Goal: Check status: Check status

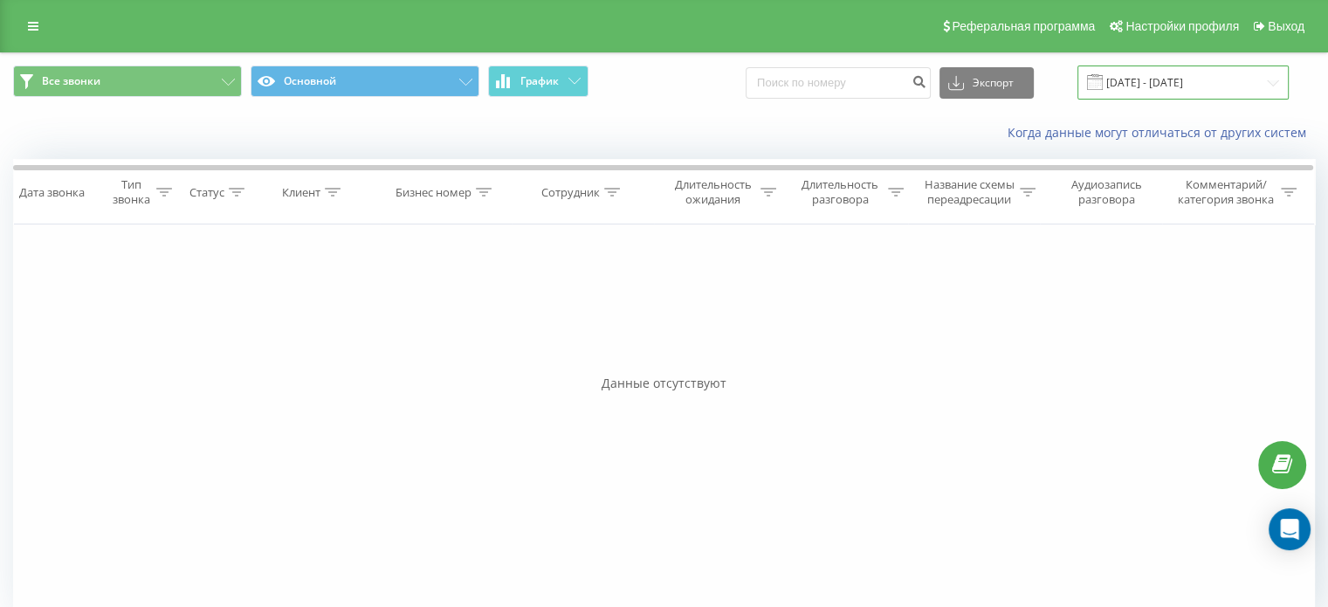
click at [1273, 79] on input "[DATE] - [DATE]" at bounding box center [1182, 82] width 211 height 34
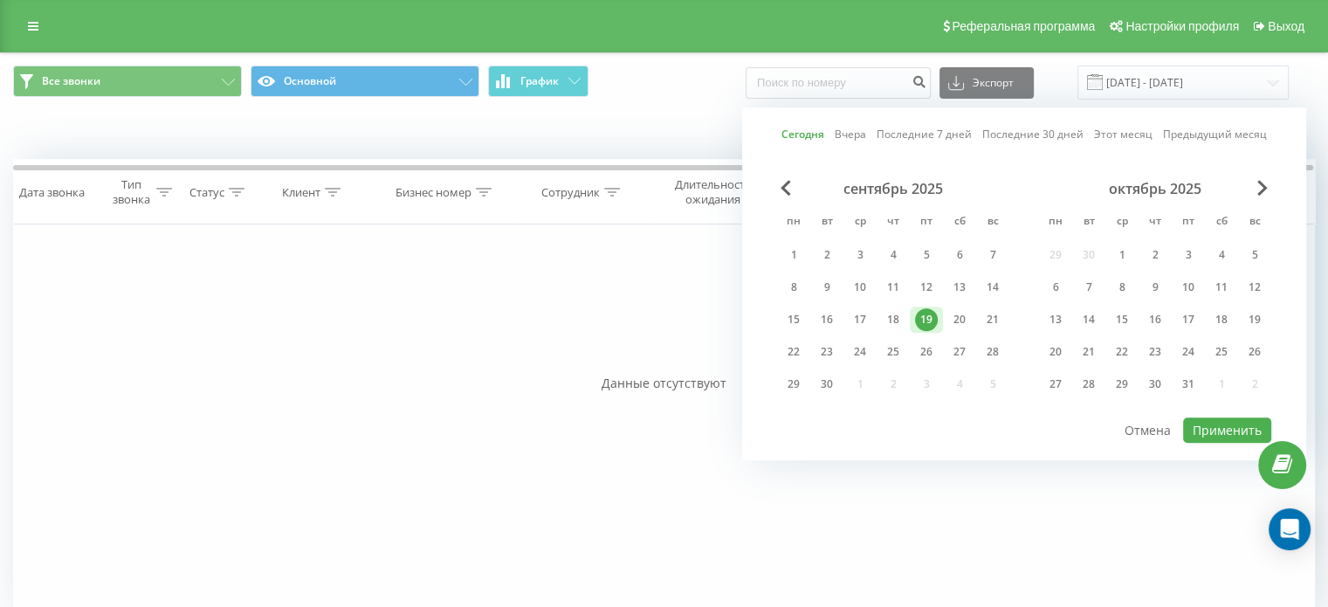
click at [924, 319] on div "19" at bounding box center [926, 319] width 23 height 23
click at [1243, 426] on button "Применить" at bounding box center [1227, 429] width 88 height 25
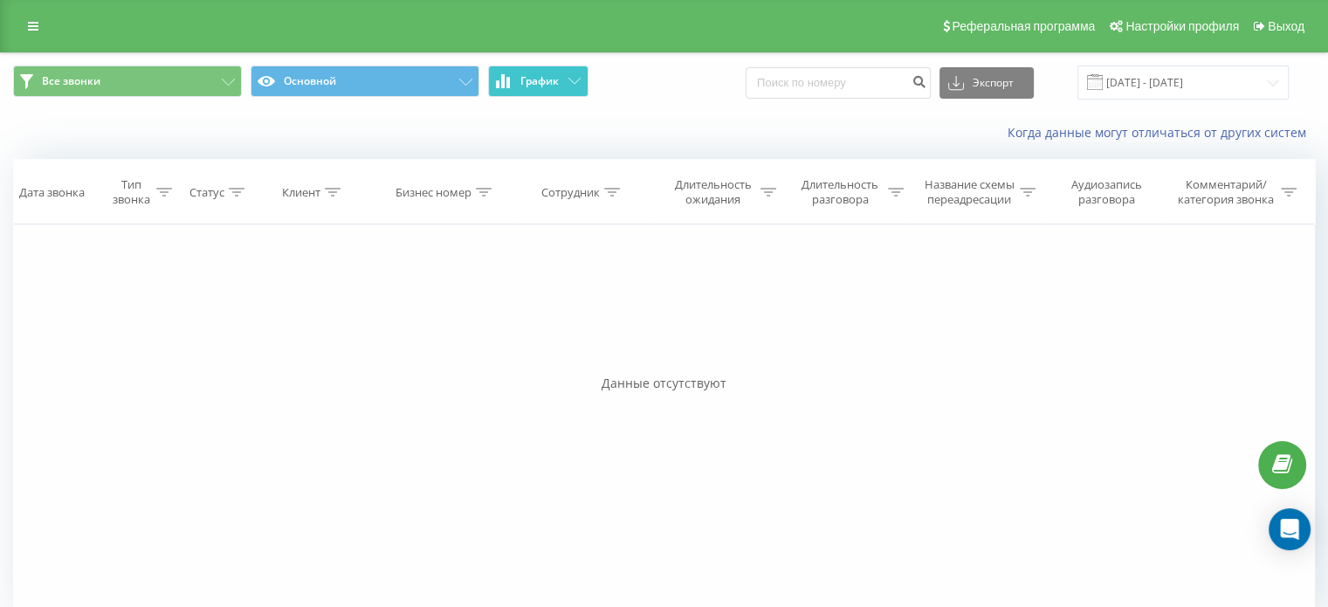
click at [568, 79] on icon at bounding box center [574, 81] width 12 height 6
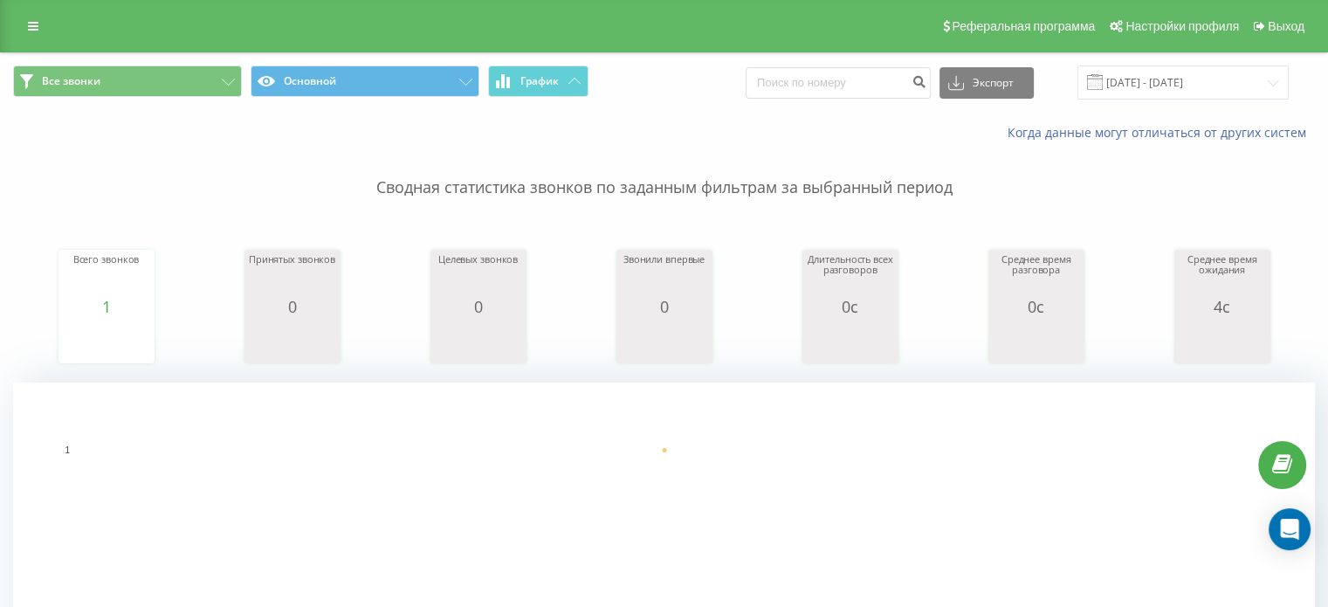
scroll to position [582, 0]
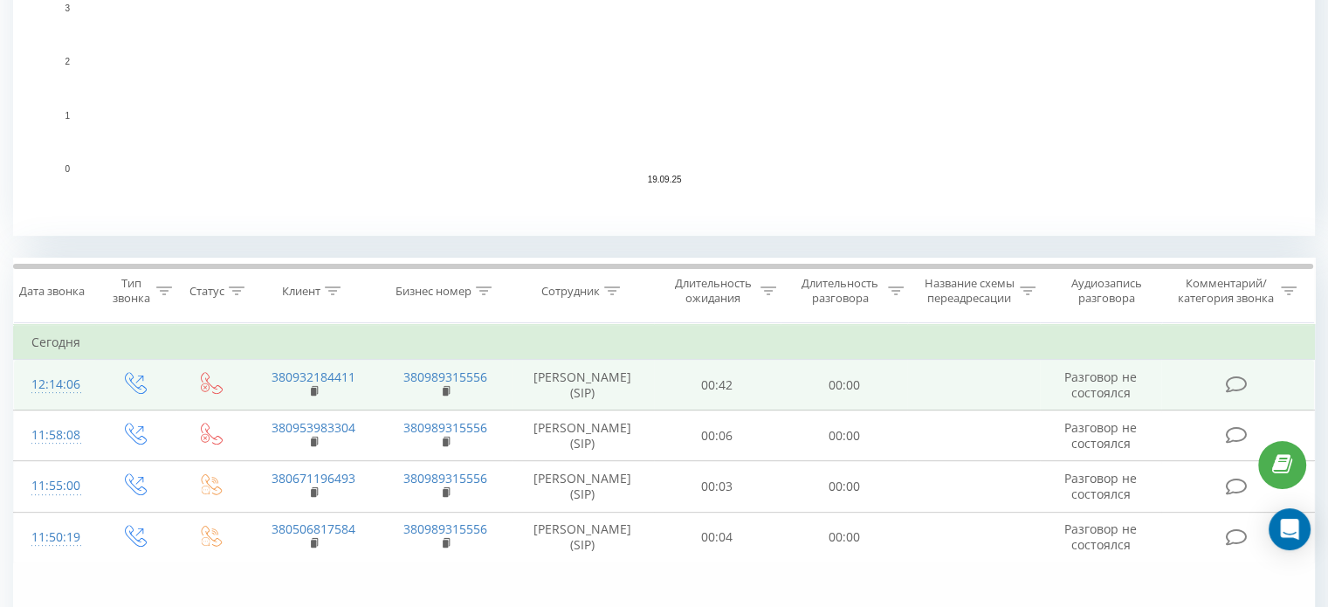
scroll to position [495, 0]
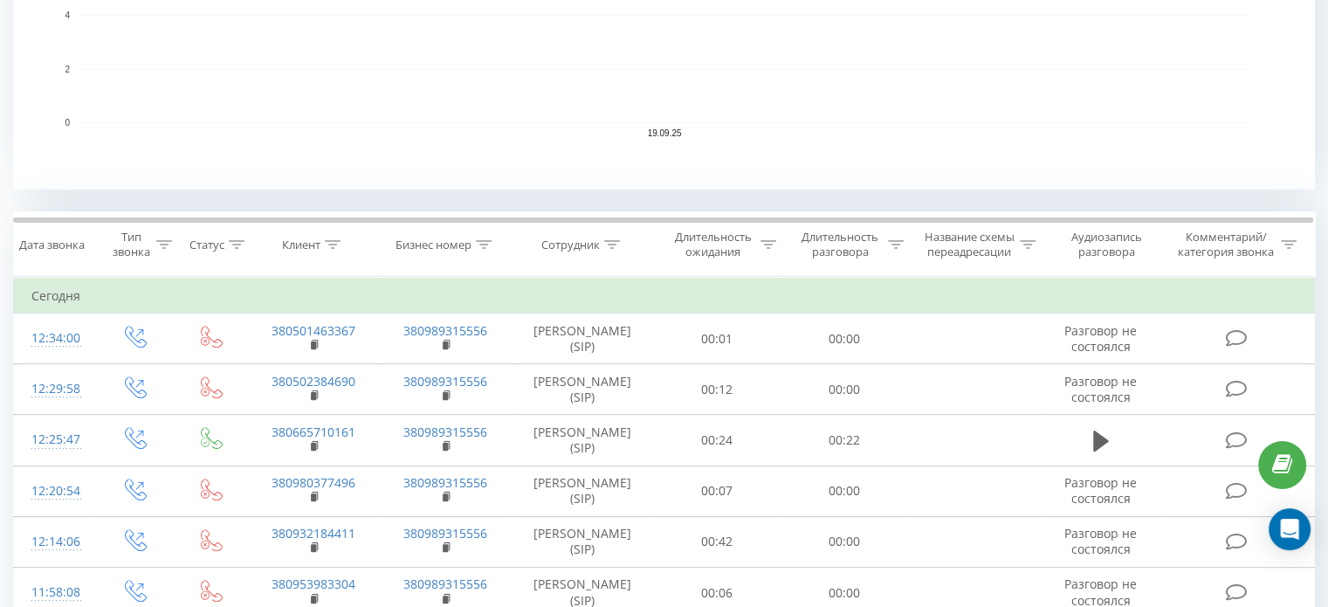
scroll to position [541, 0]
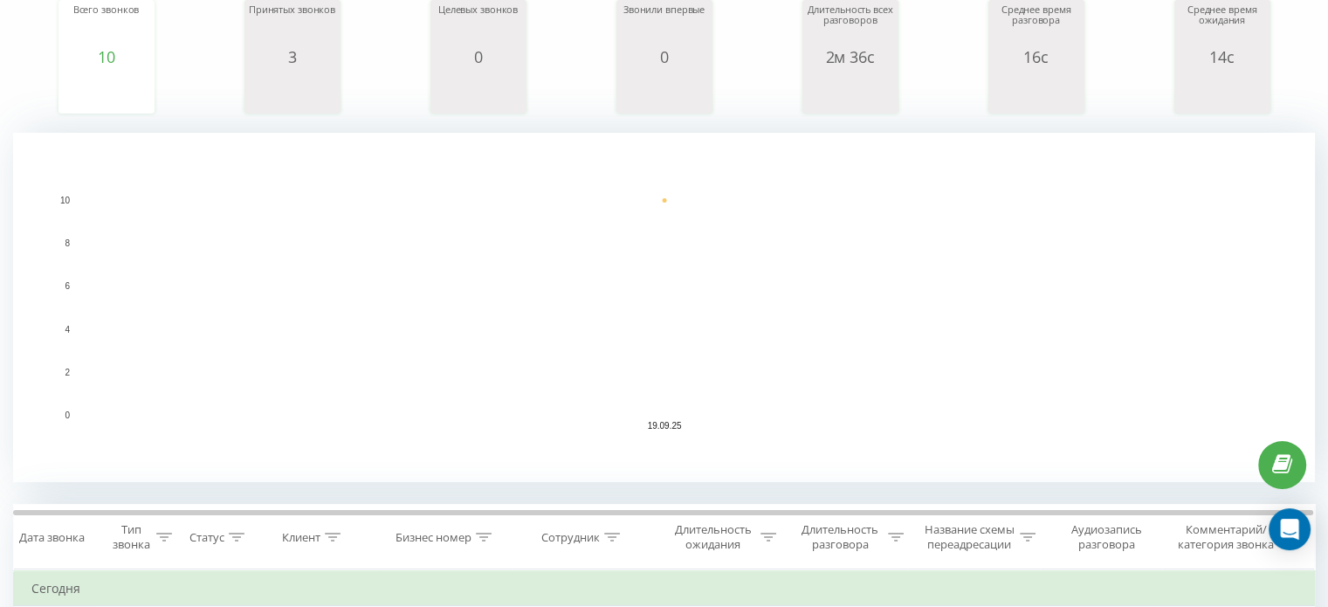
scroll to position [102, 0]
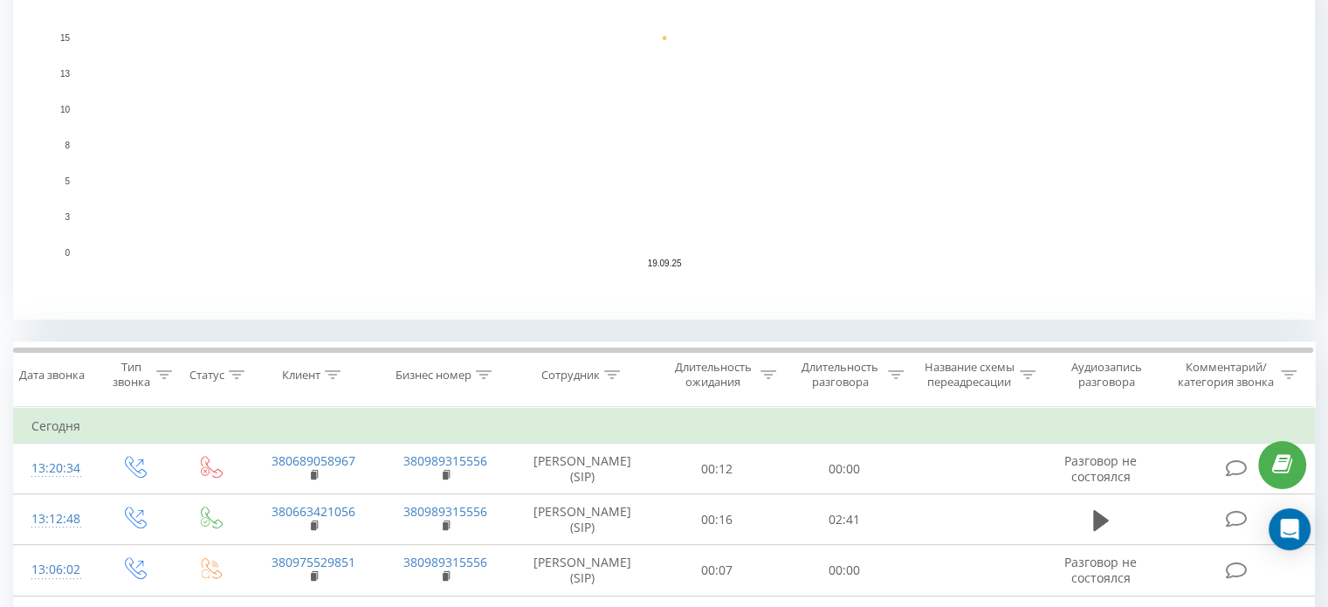
scroll to position [436, 0]
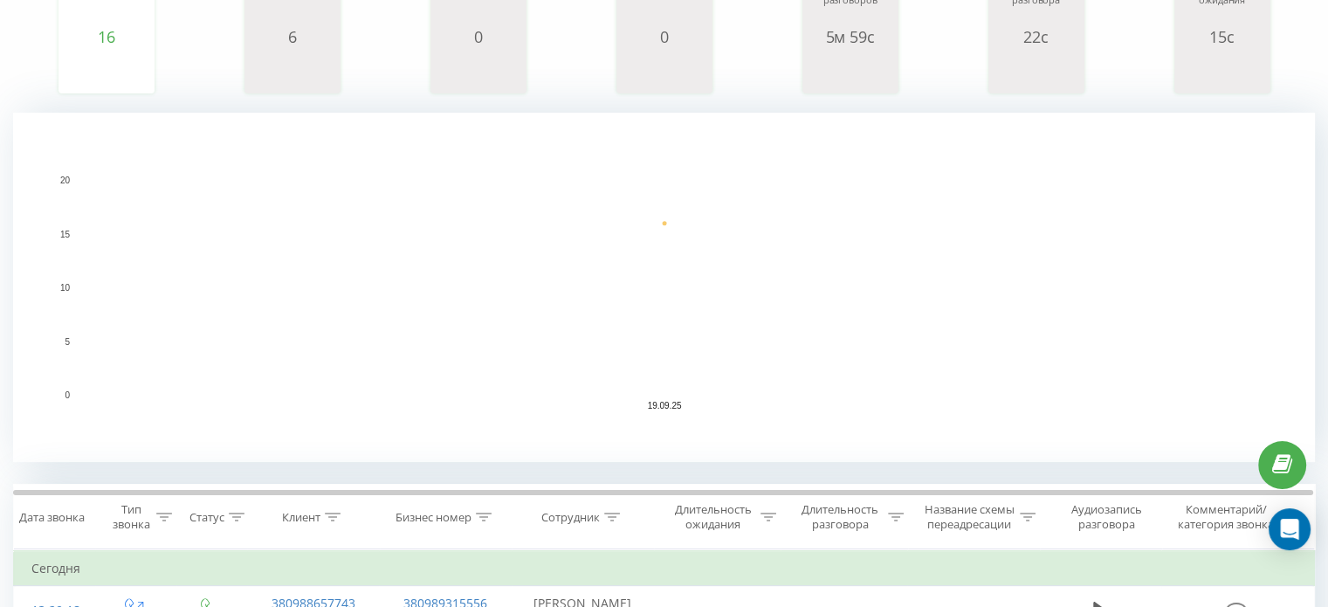
scroll to position [349, 0]
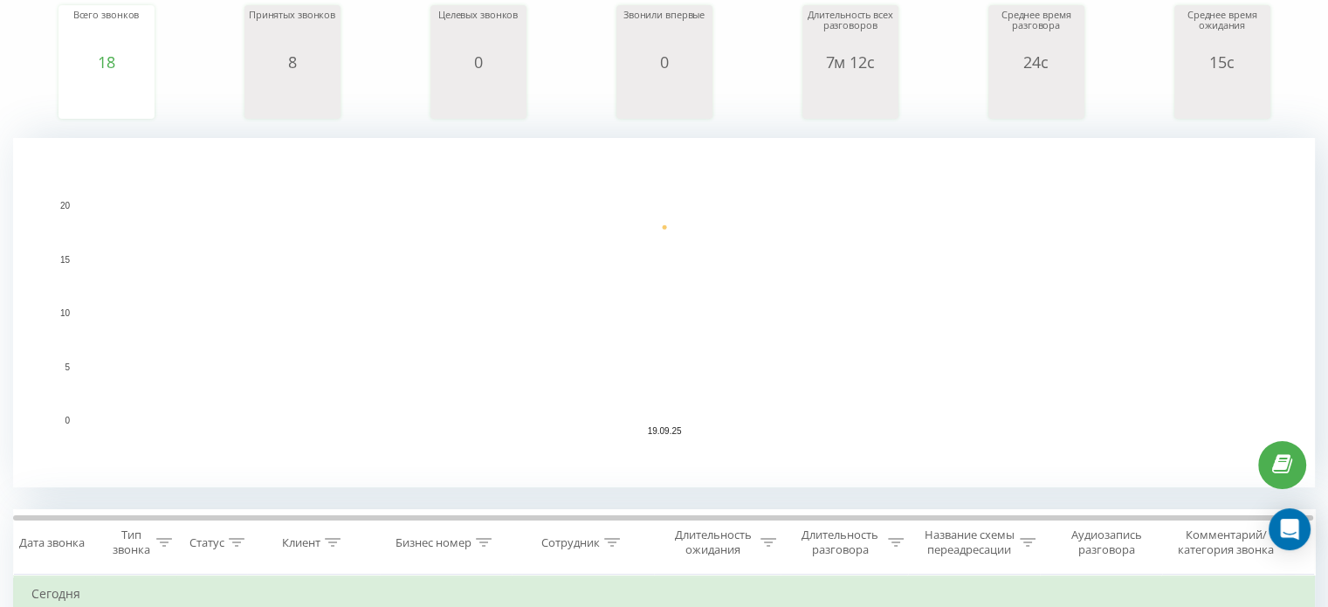
scroll to position [262, 0]
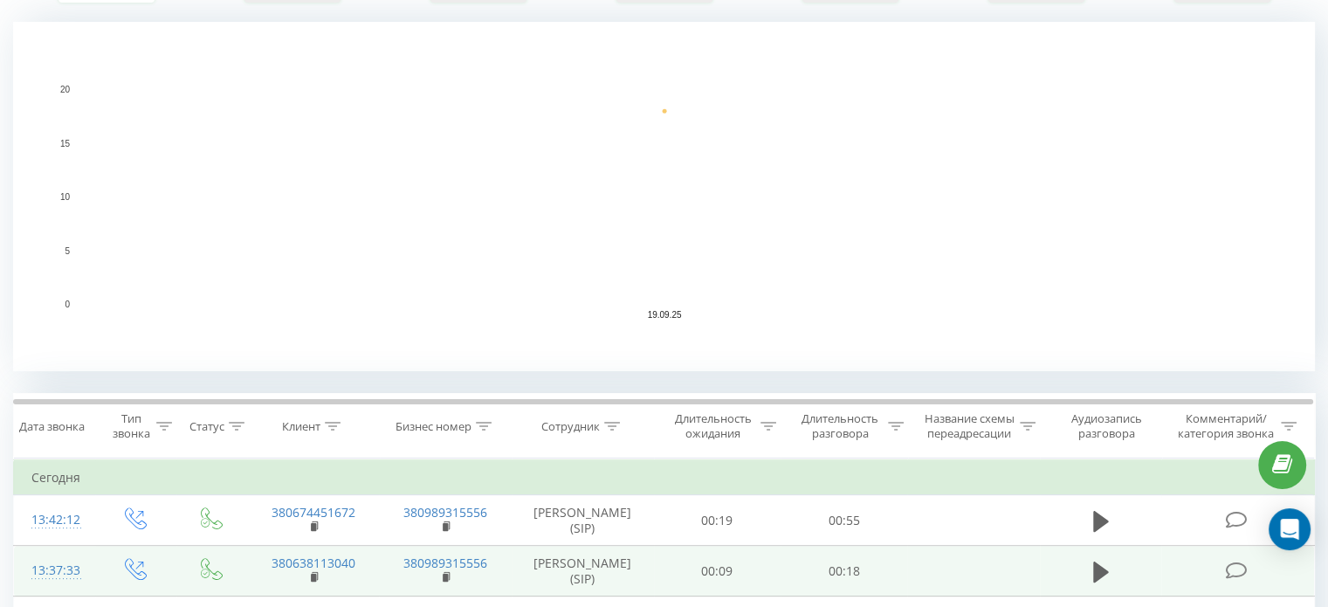
scroll to position [524, 0]
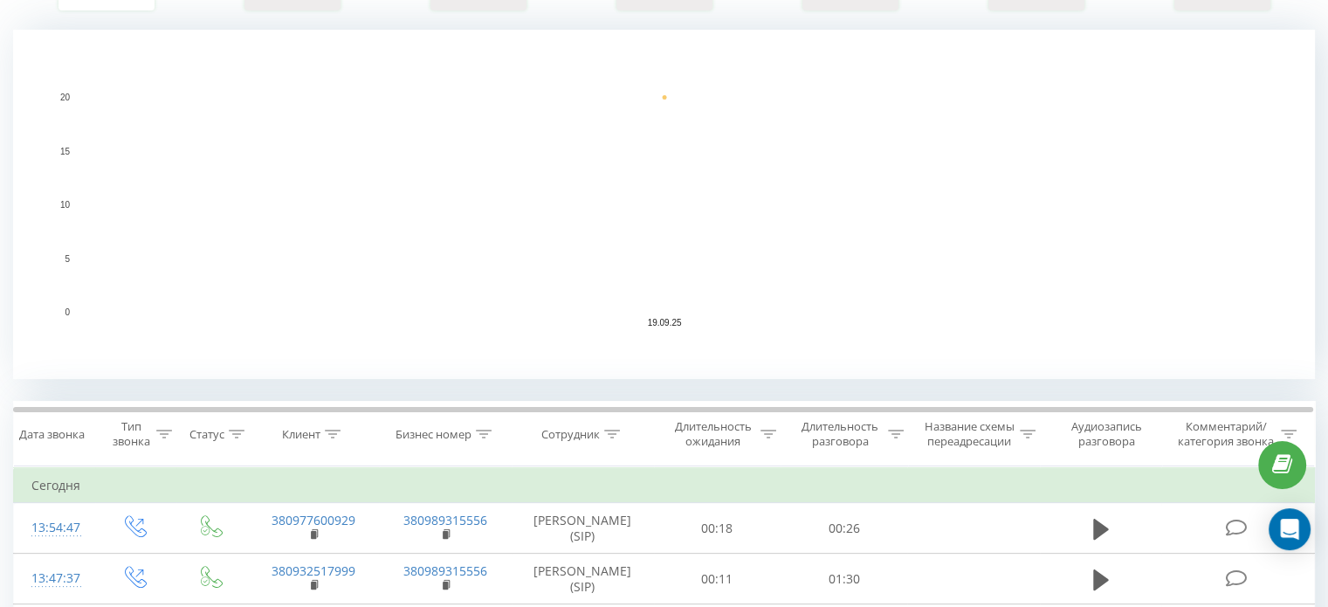
scroll to position [328, 0]
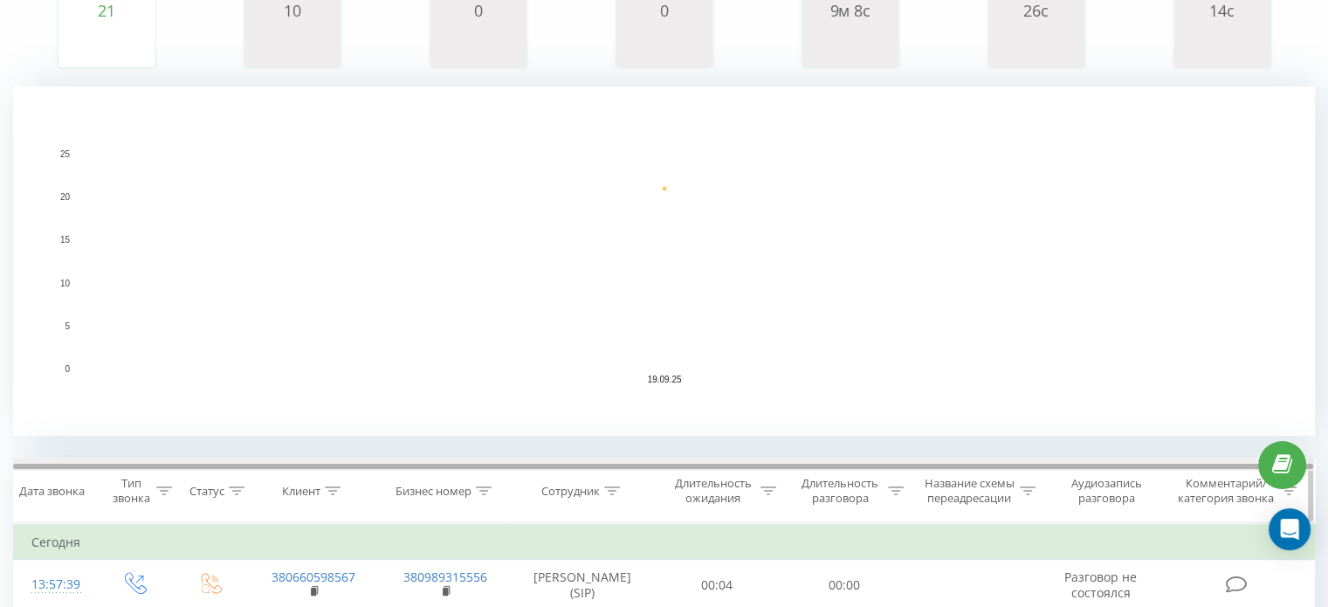
scroll to position [349, 0]
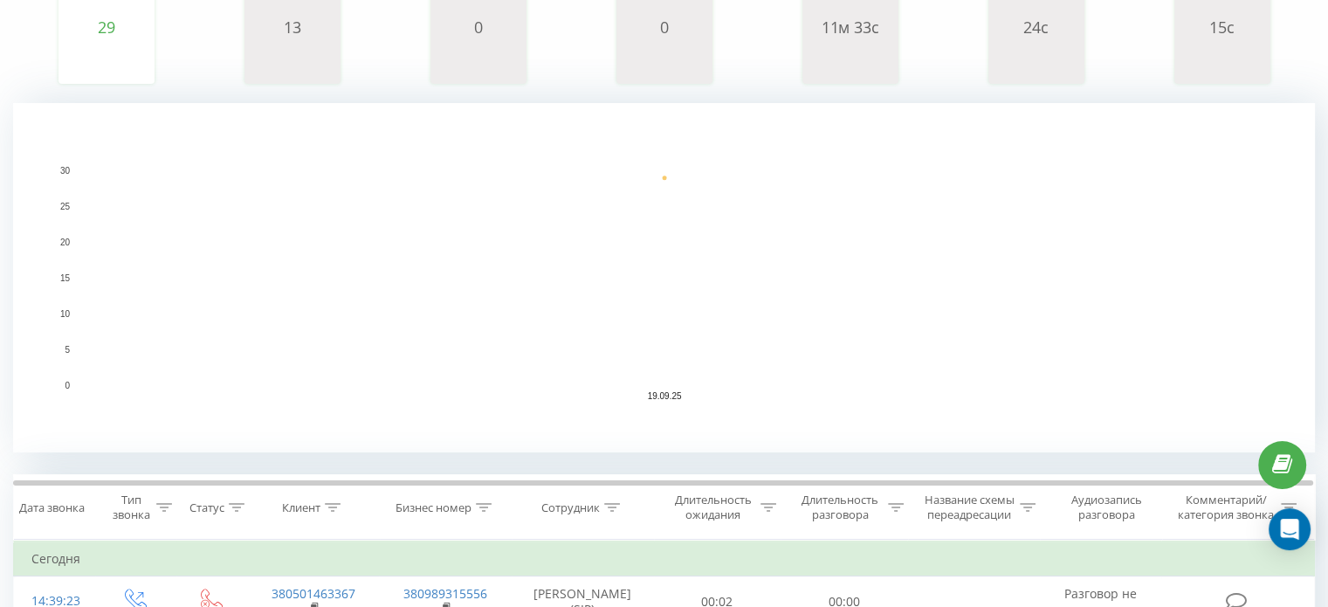
scroll to position [436, 0]
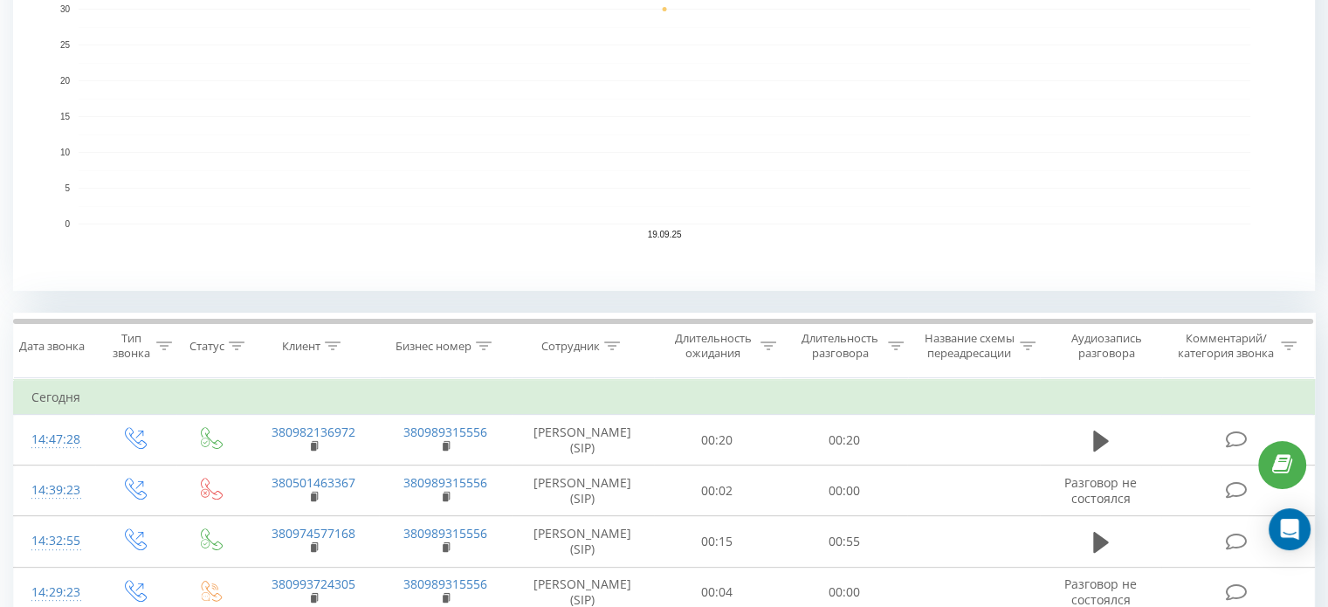
scroll to position [415, 0]
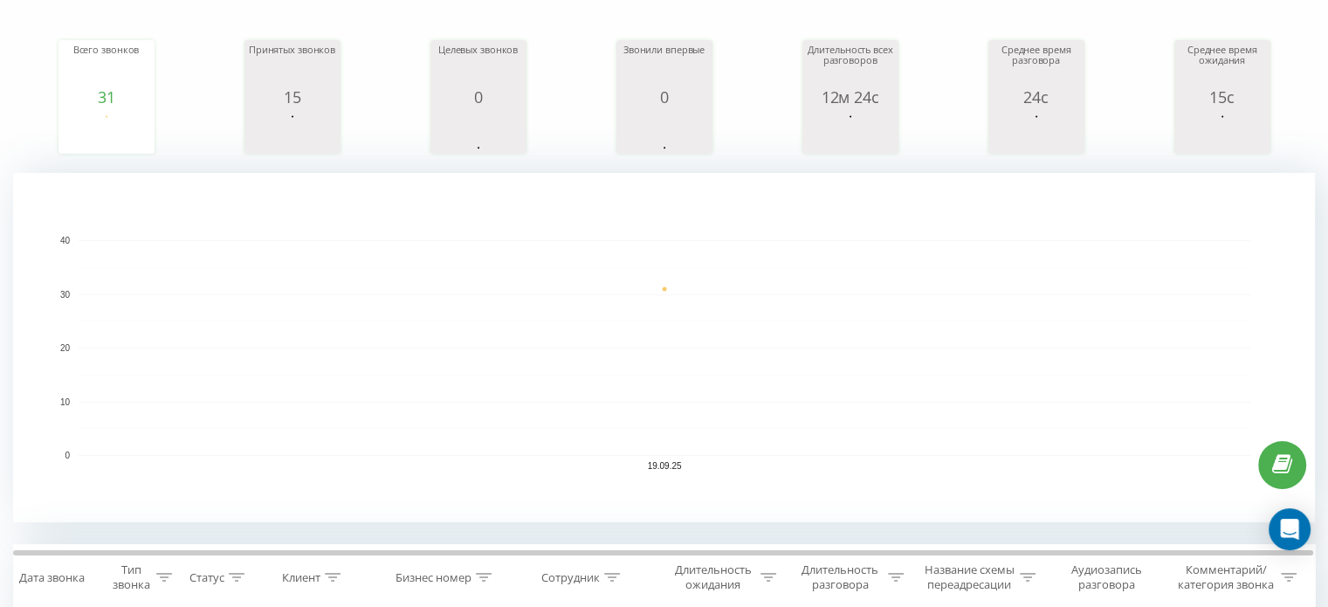
scroll to position [173, 0]
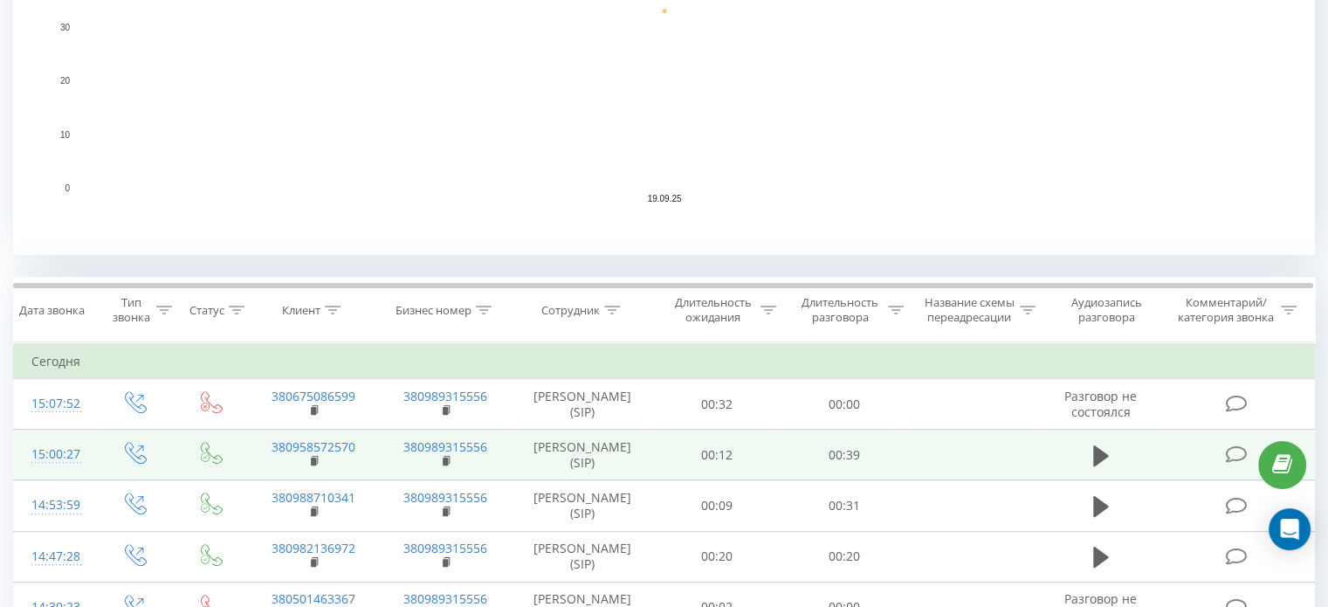
scroll to position [524, 0]
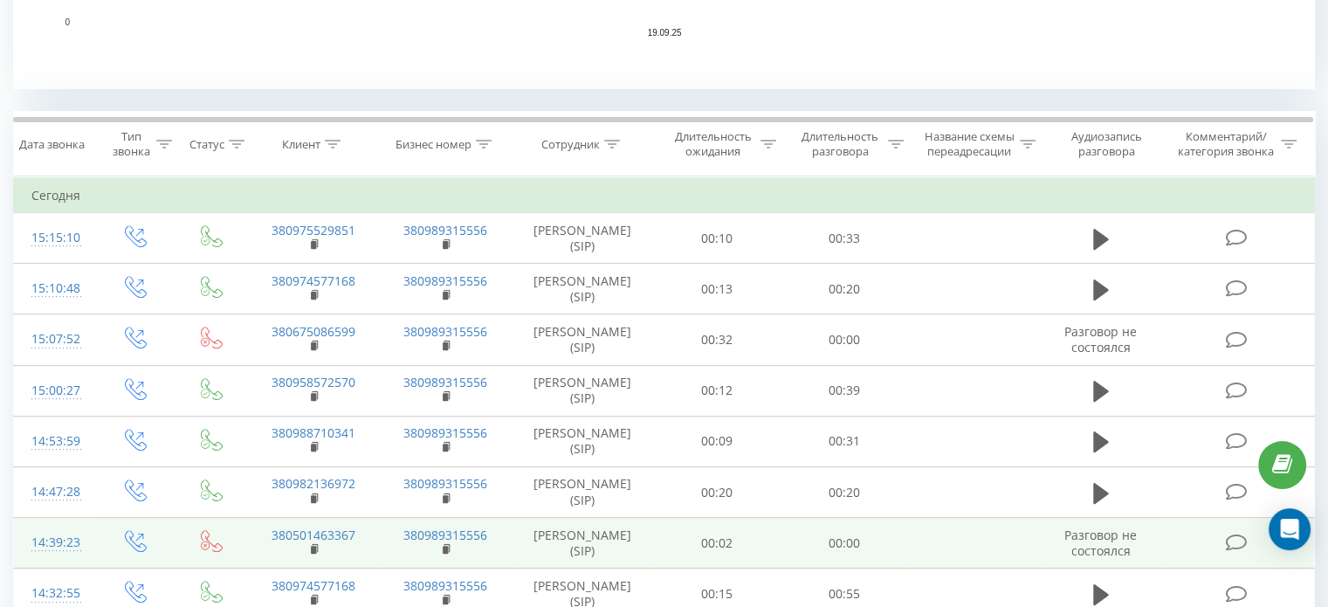
scroll to position [611, 0]
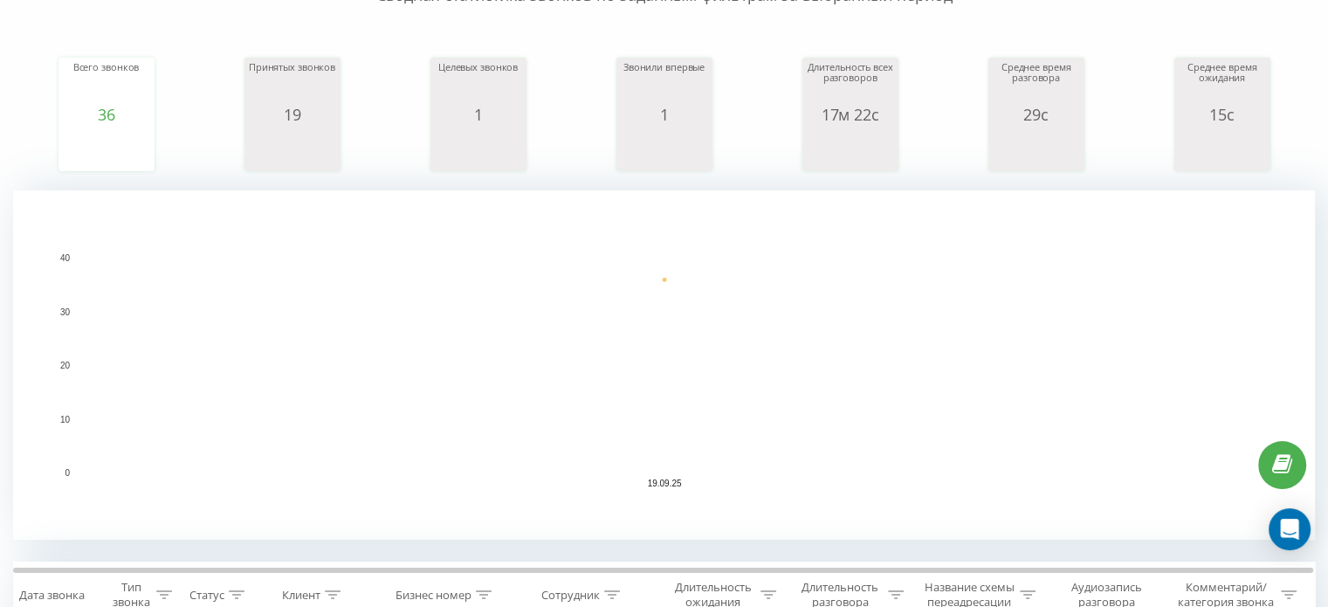
scroll to position [349, 0]
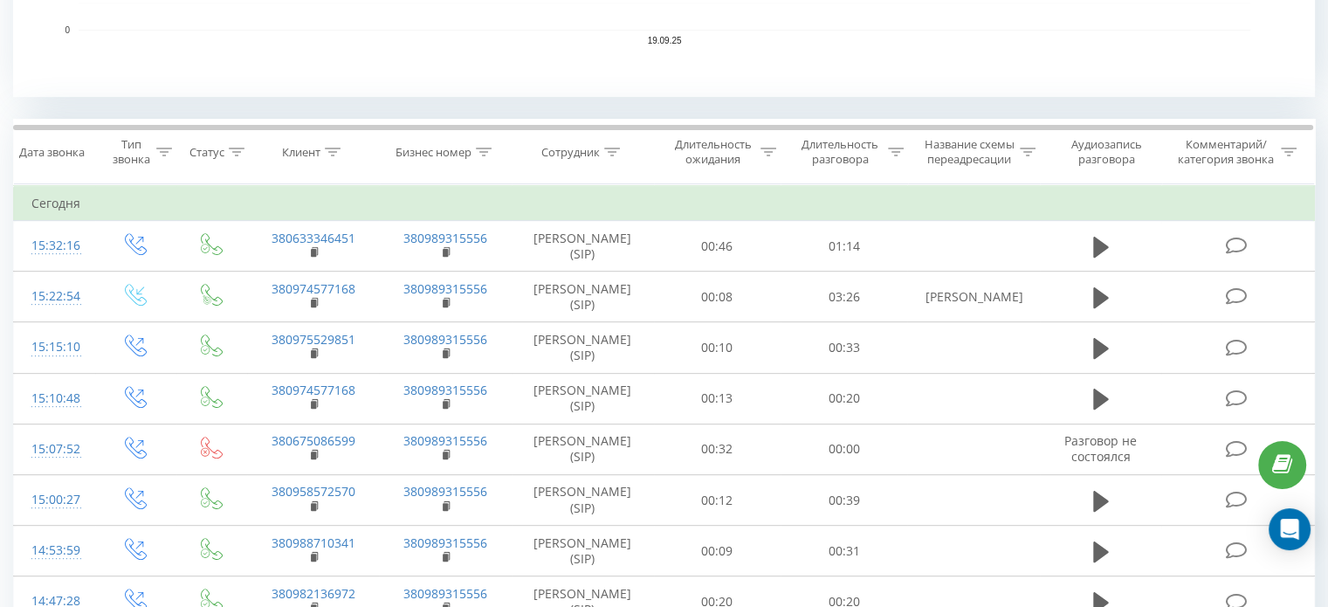
scroll to position [624, 0]
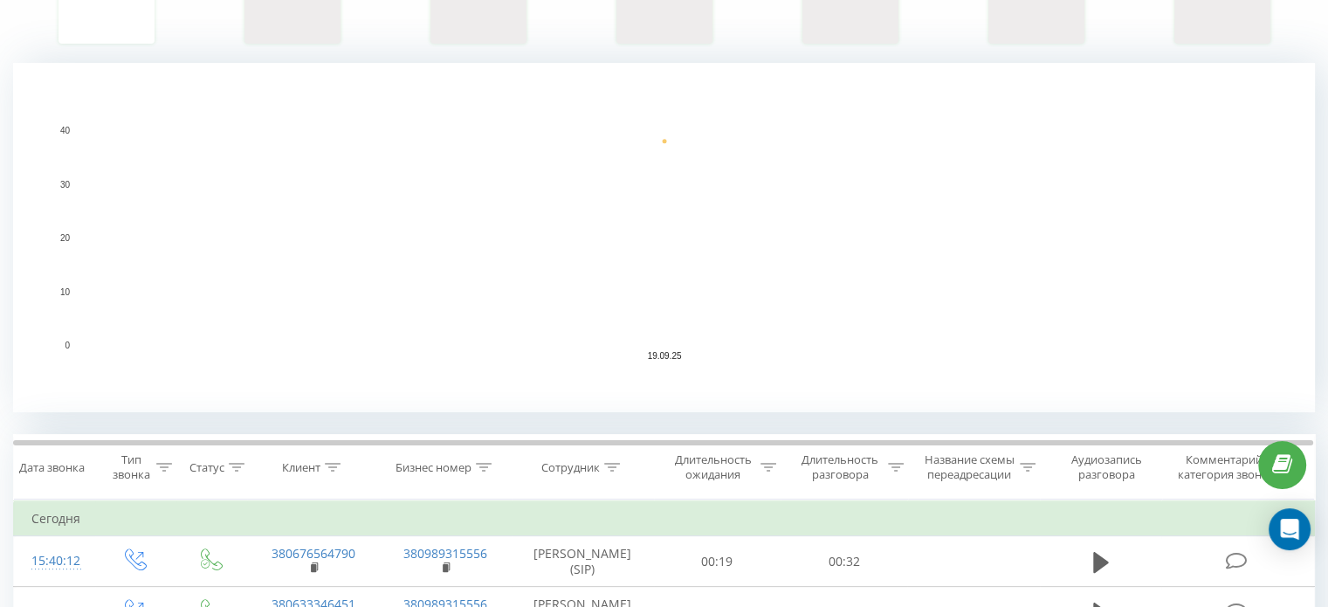
scroll to position [349, 0]
